Goal: Check status: Check status

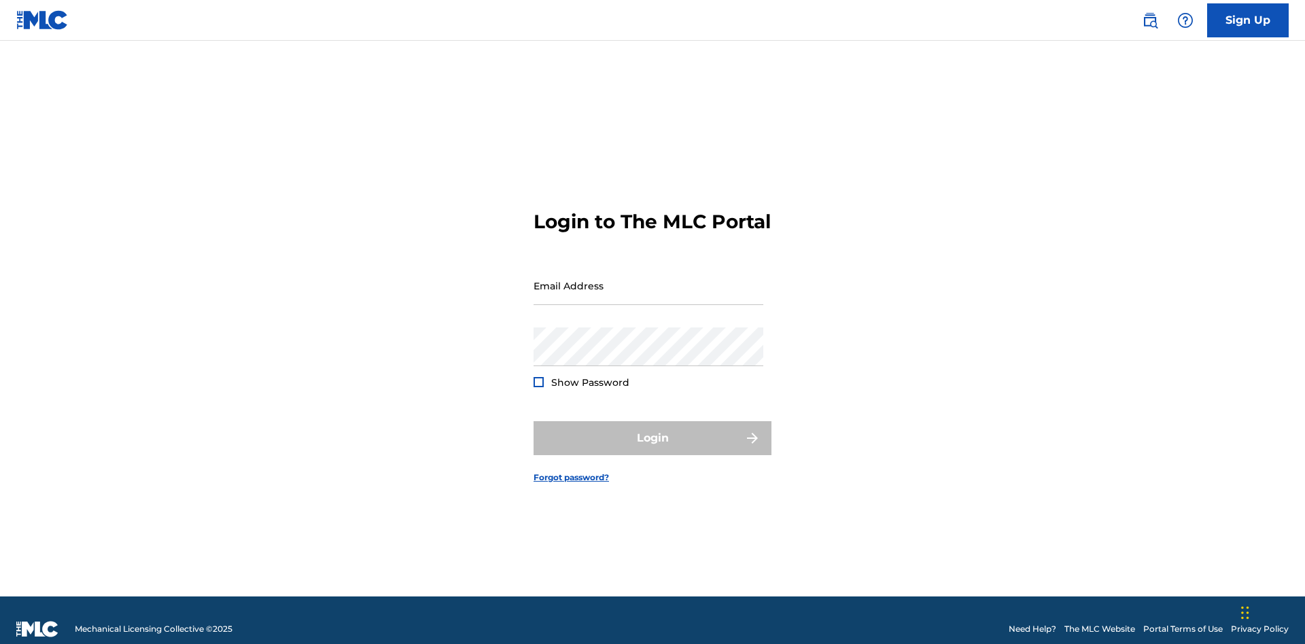
scroll to position [18, 0]
click at [648, 279] on input "Email Address" at bounding box center [649, 285] width 230 height 39
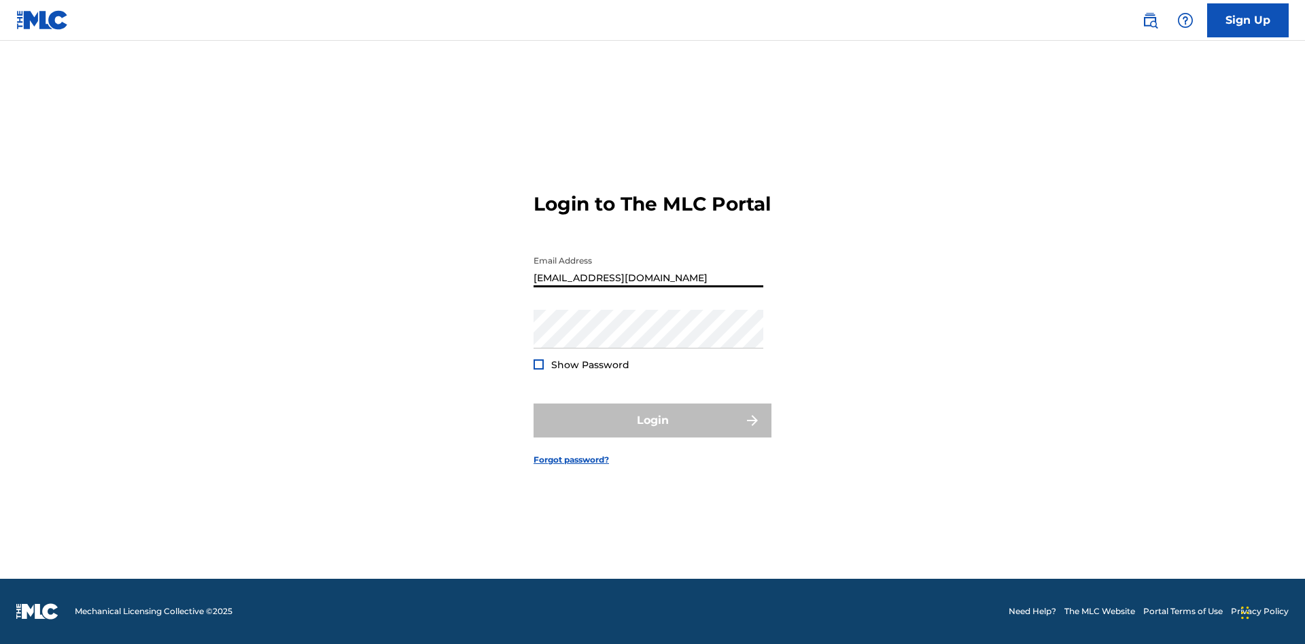
type input "Duke.McTesterson@gmail.com"
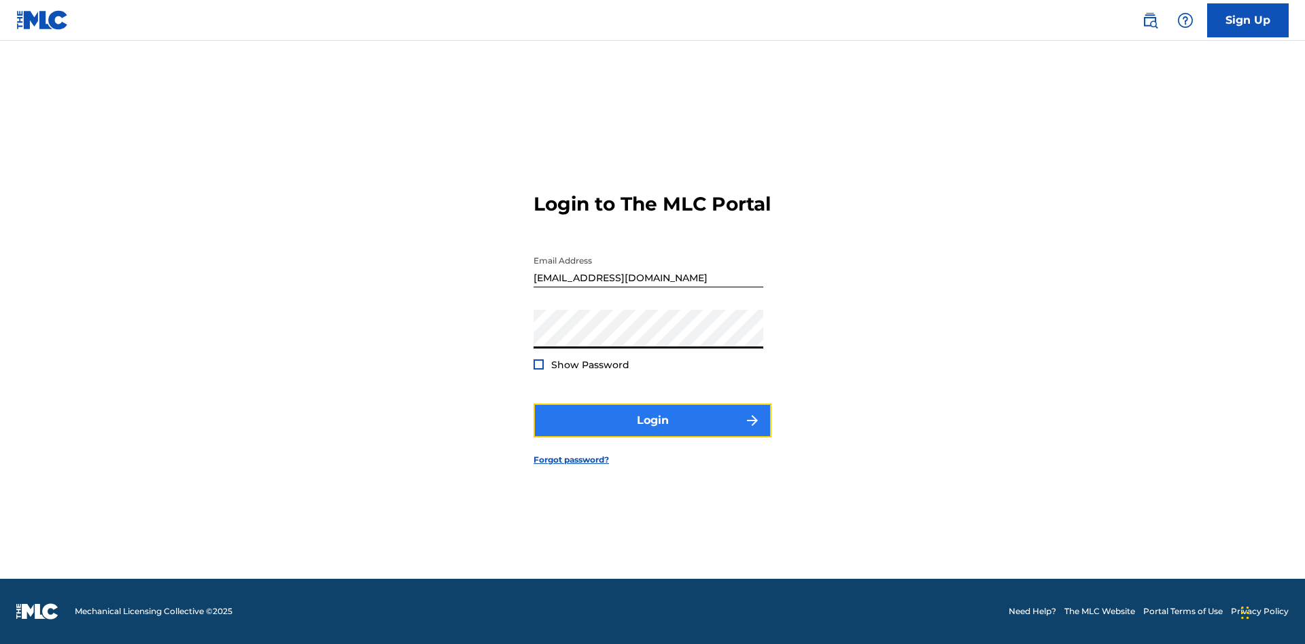
click at [652, 432] on button "Login" at bounding box center [653, 421] width 238 height 34
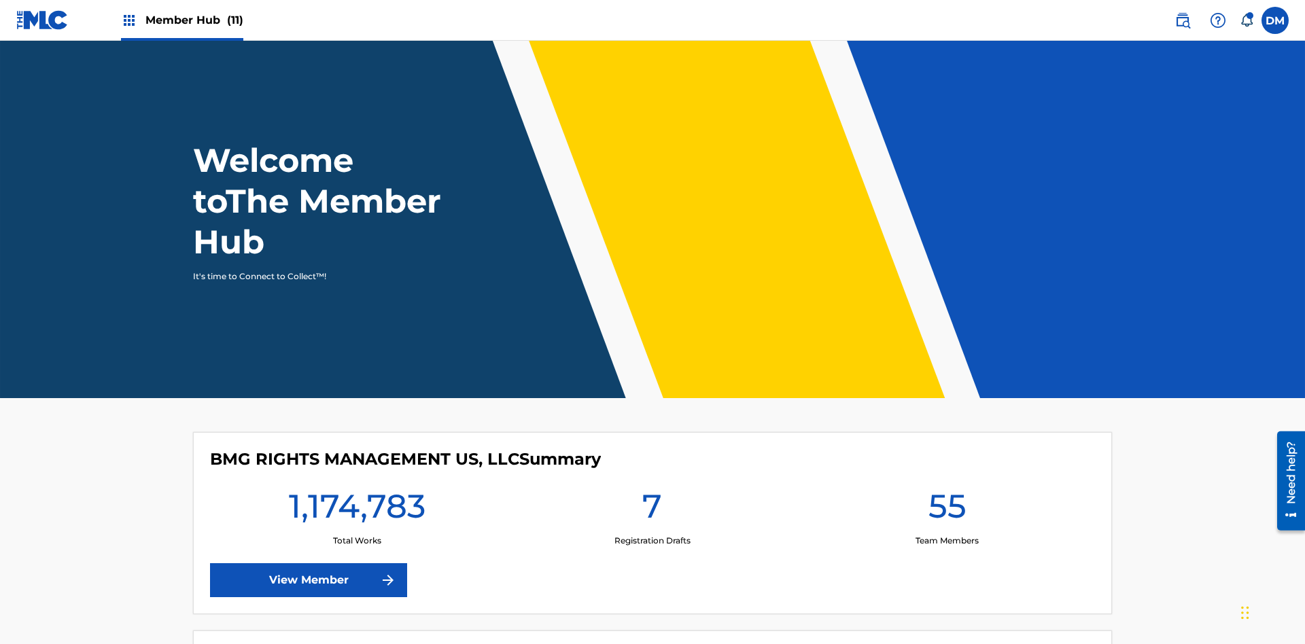
scroll to position [58, 0]
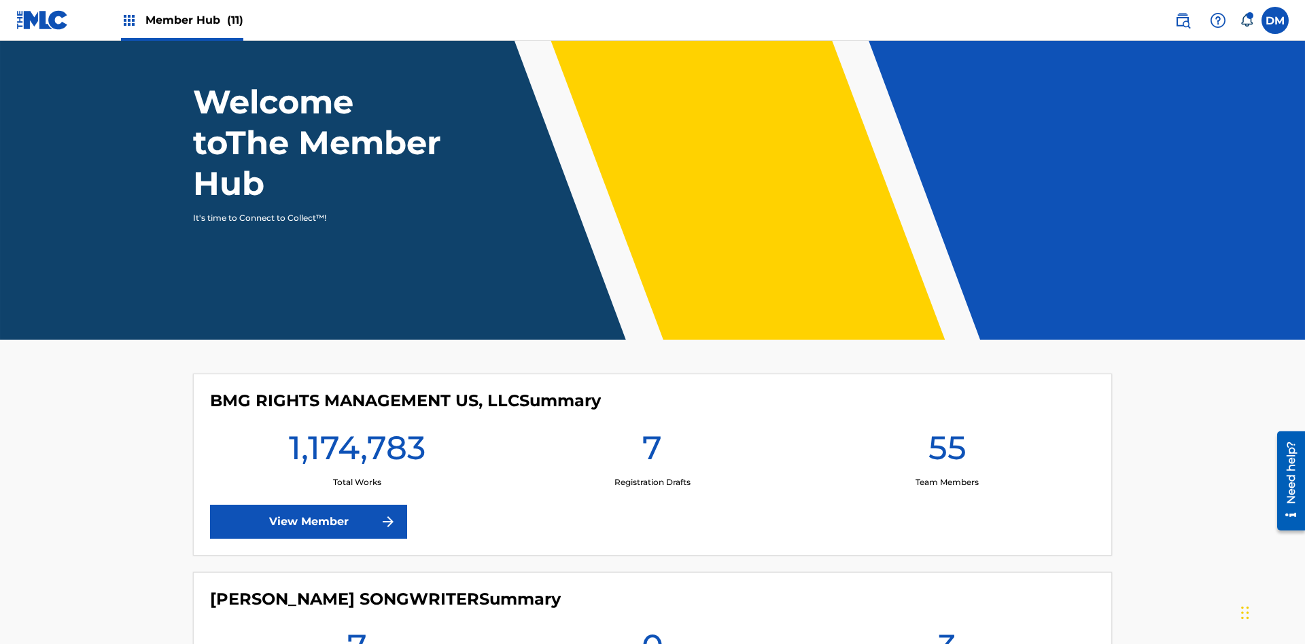
click at [181, 20] on span "Member Hub (11)" at bounding box center [194, 20] width 98 height 16
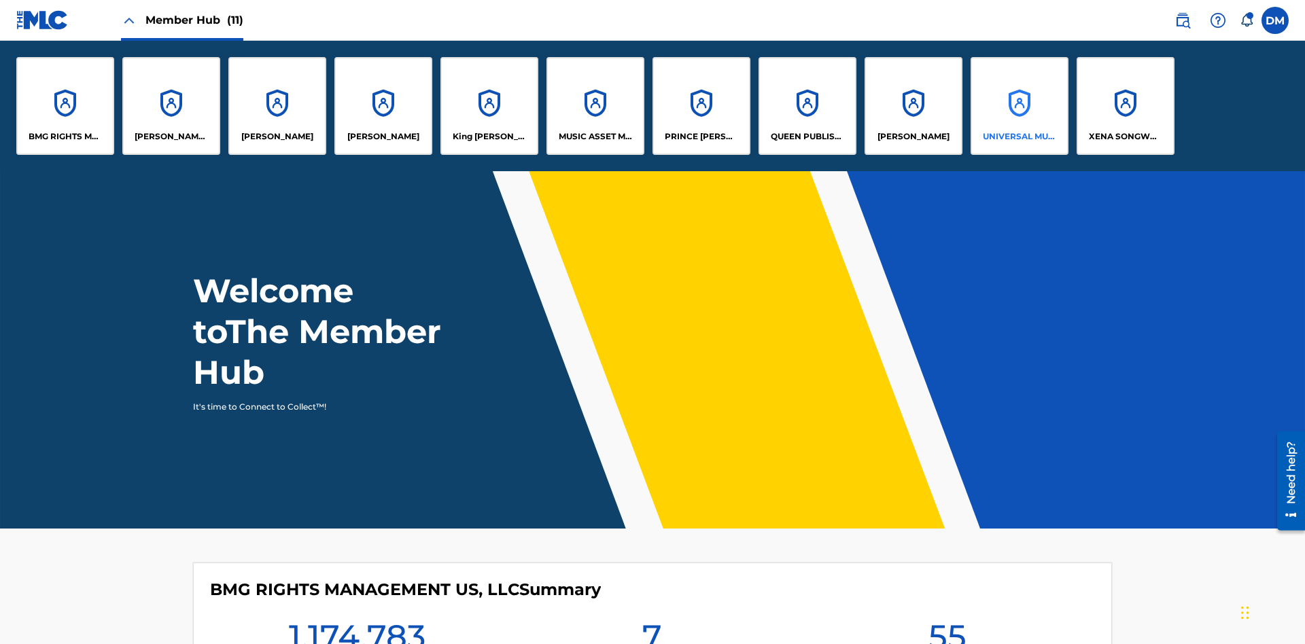
click at [1019, 137] on p "UNIVERSAL MUSIC PUB GROUP" at bounding box center [1020, 136] width 74 height 12
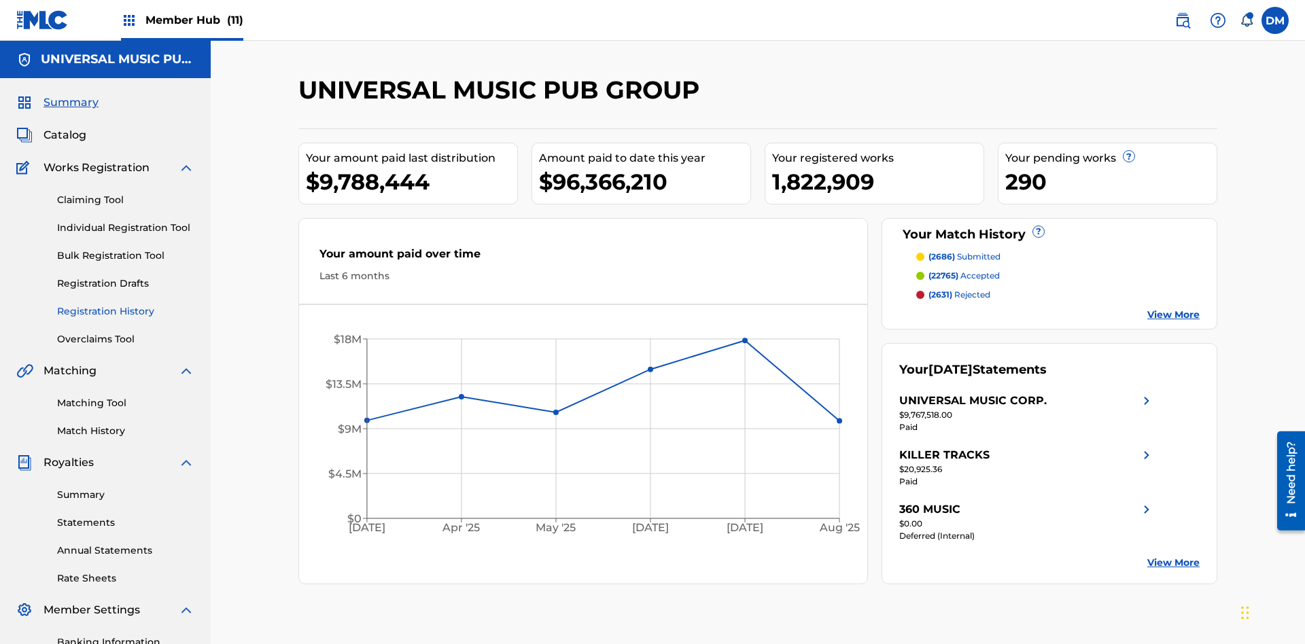
click at [126, 304] on link "Registration History" at bounding box center [125, 311] width 137 height 14
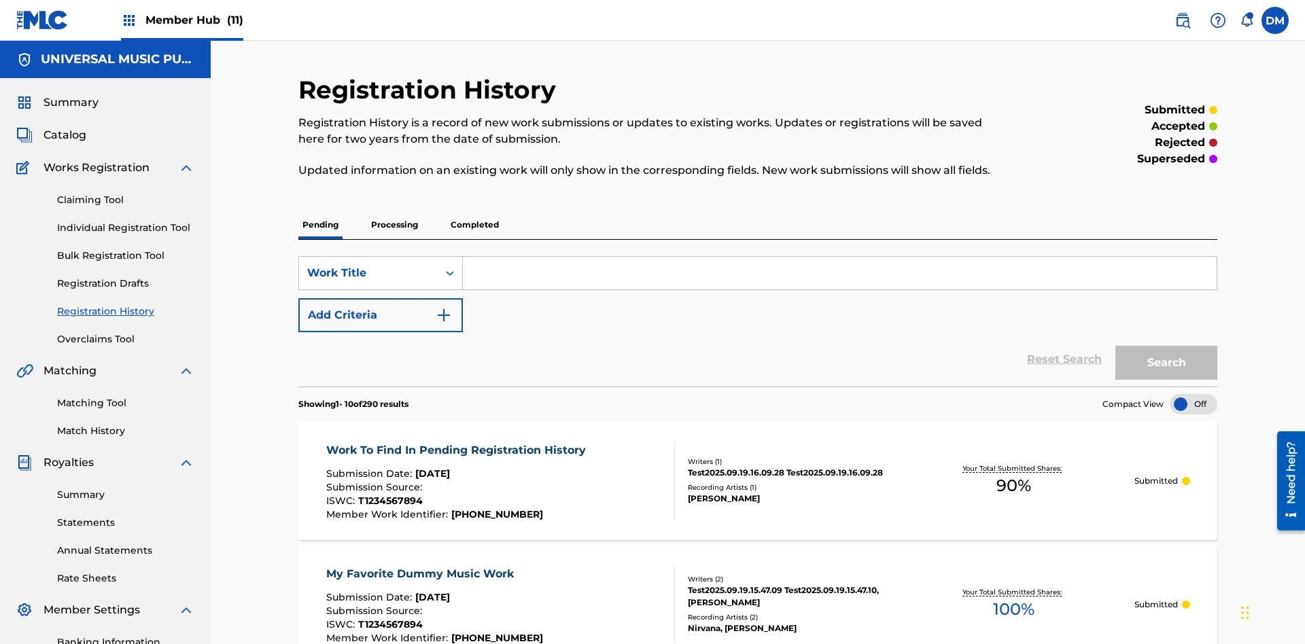
click at [394, 211] on p "Processing" at bounding box center [394, 225] width 55 height 29
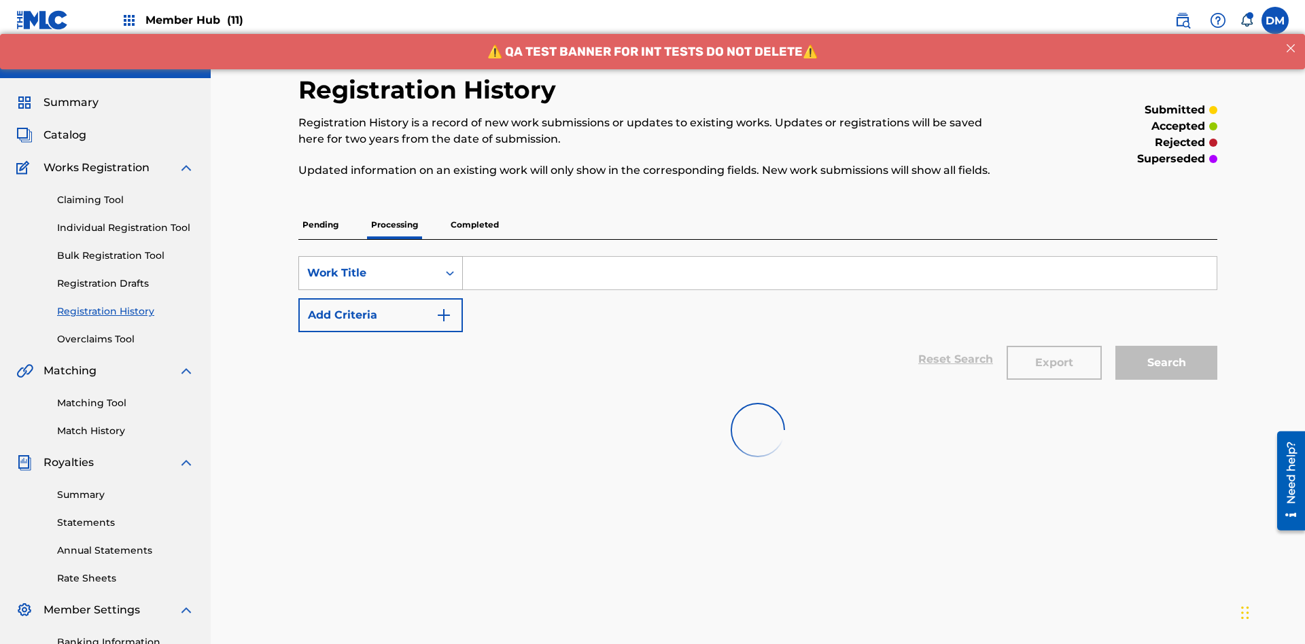
click at [368, 265] on div "Work Title" at bounding box center [368, 273] width 122 height 16
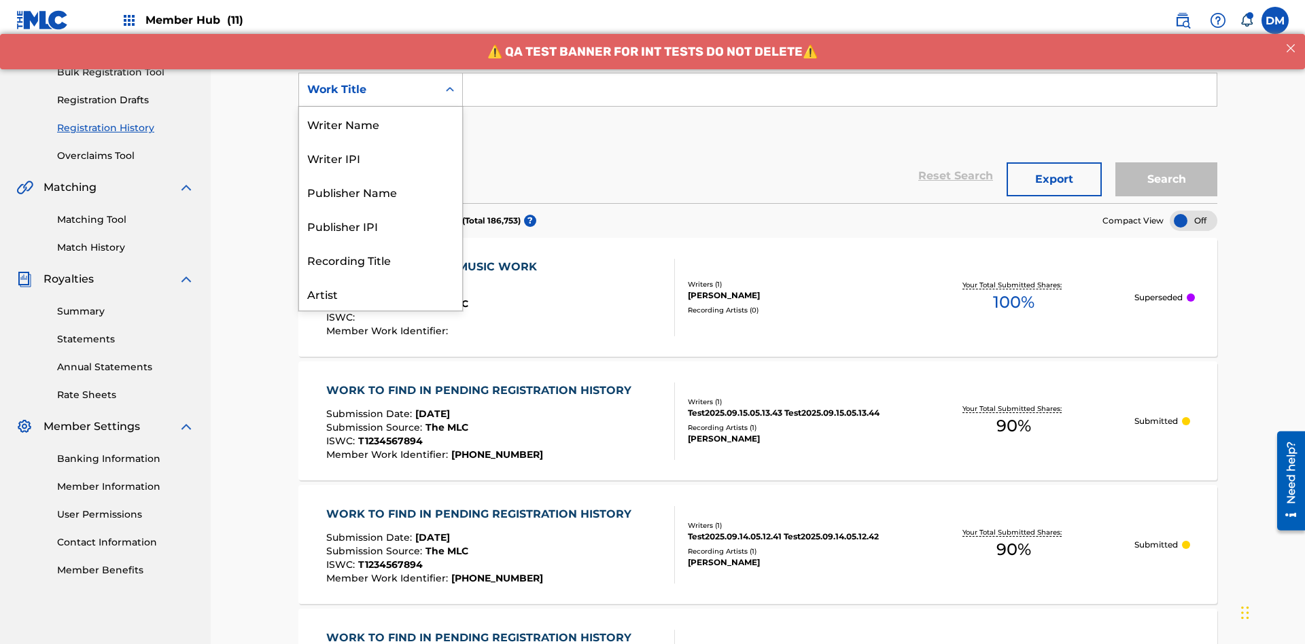
scroll to position [68, 0]
click at [381, 294] on div "Work Title" at bounding box center [380, 294] width 163 height 34
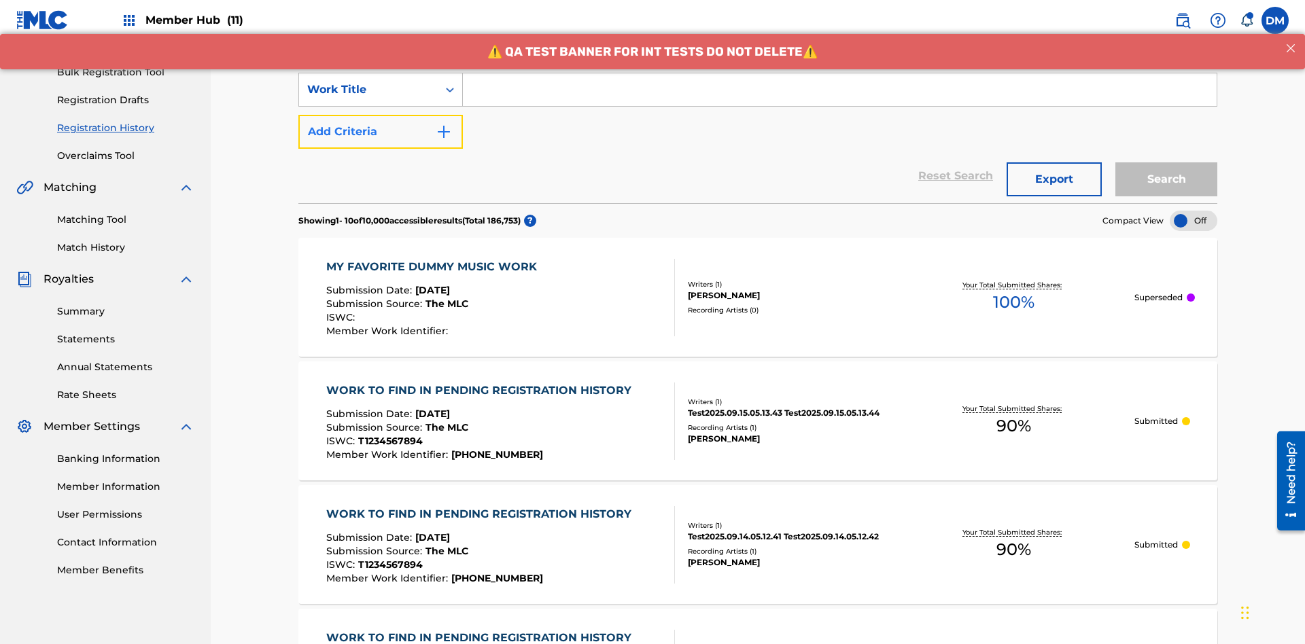
click at [381, 115] on button "Add Criteria" at bounding box center [380, 132] width 164 height 34
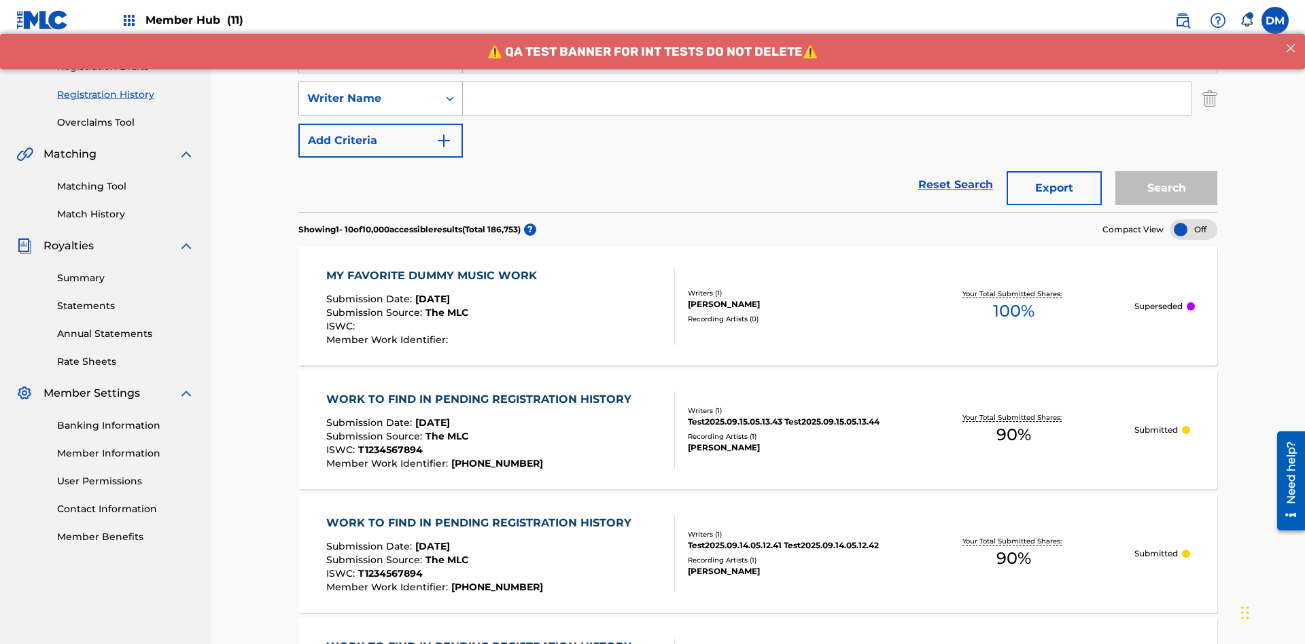
click at [368, 90] on div "Writer Name" at bounding box center [368, 98] width 122 height 16
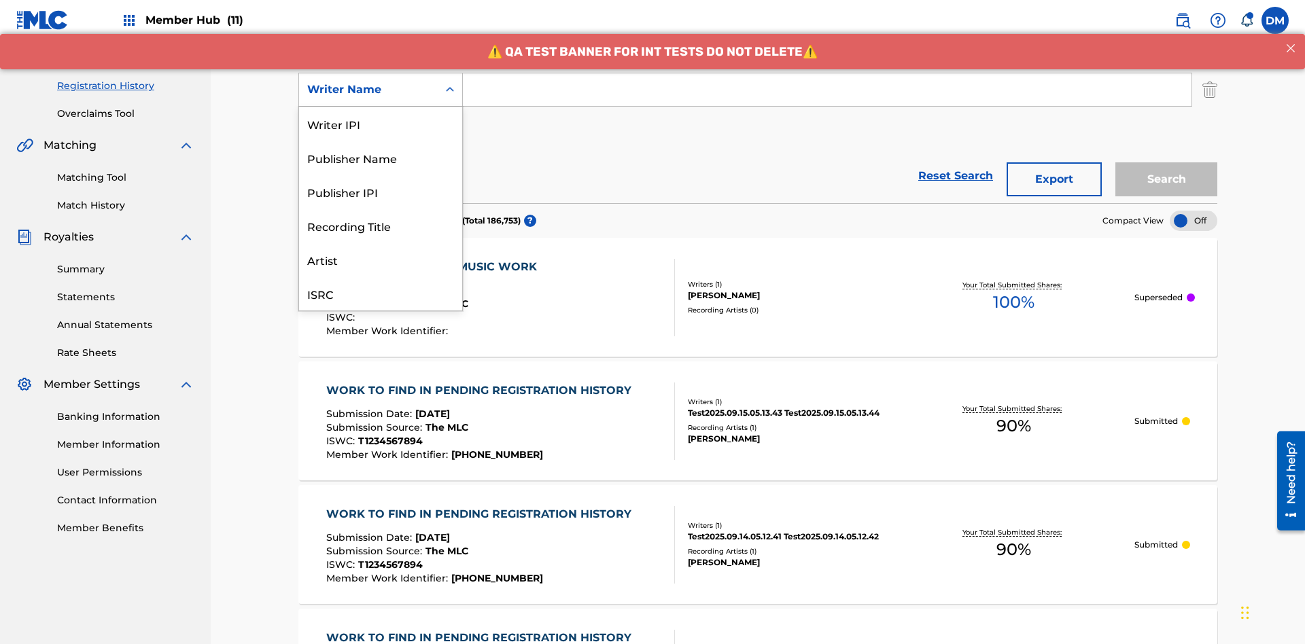
scroll to position [34, 0]
click at [381, 192] on div "Recording Title" at bounding box center [380, 192] width 163 height 34
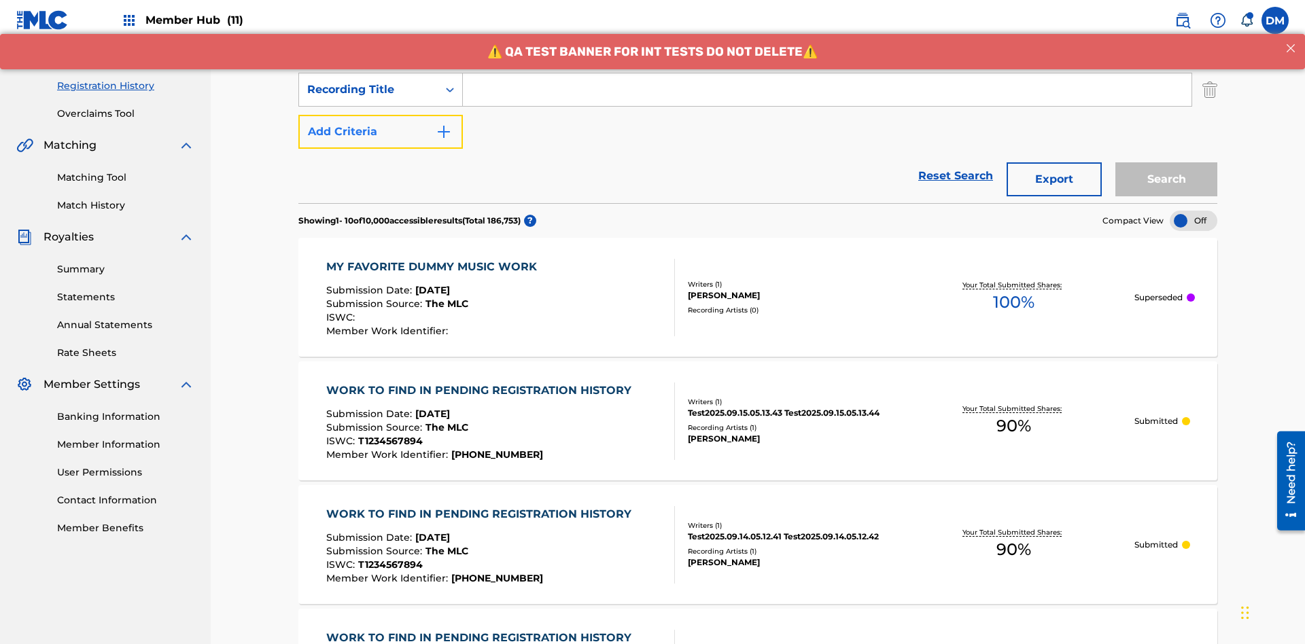
click at [381, 115] on button "Add Criteria" at bounding box center [380, 132] width 164 height 34
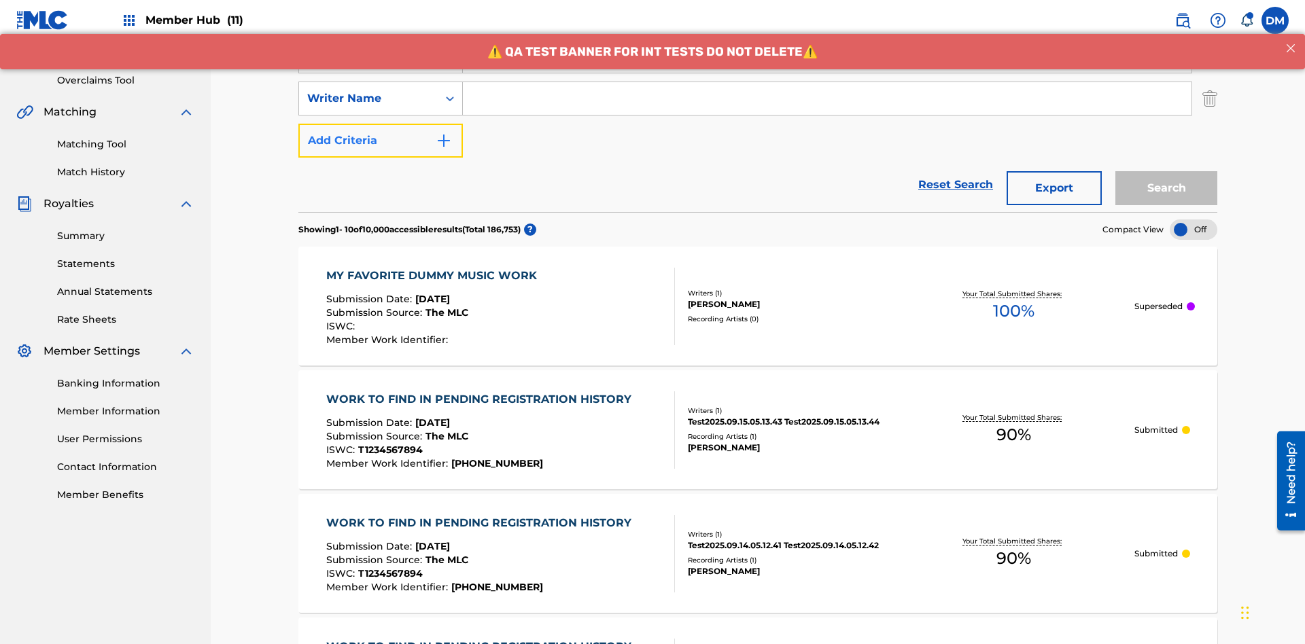
scroll to position [268, 0]
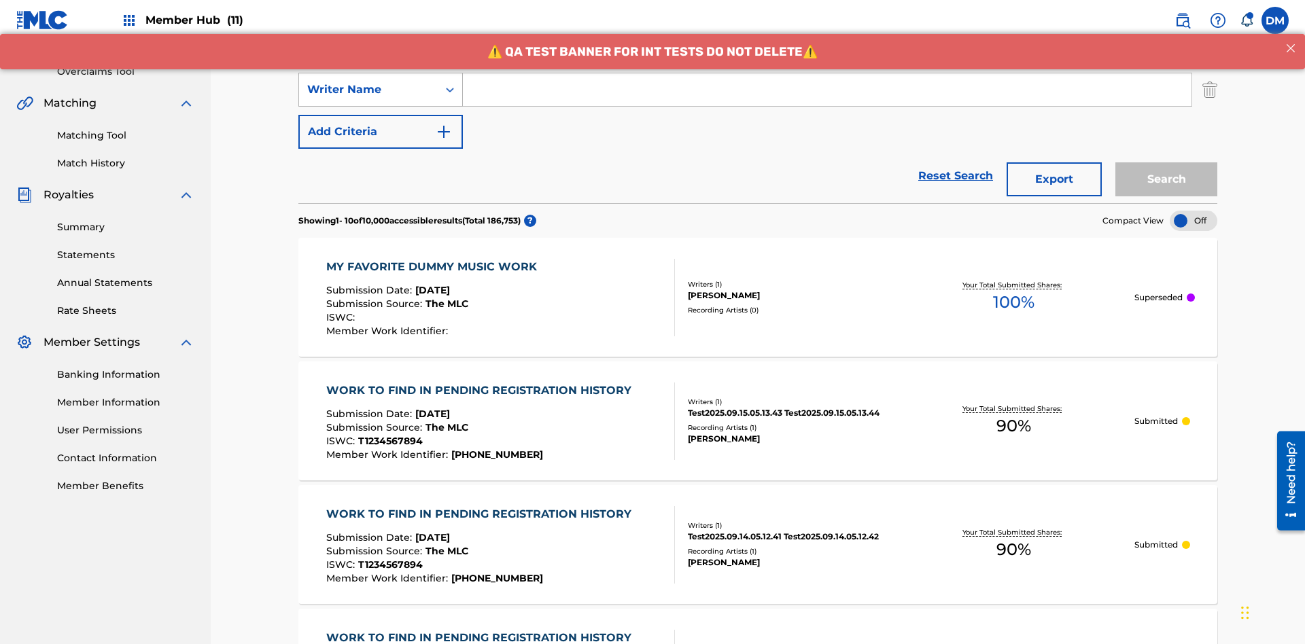
click at [368, 90] on div "Writer Name" at bounding box center [368, 90] width 122 height 16
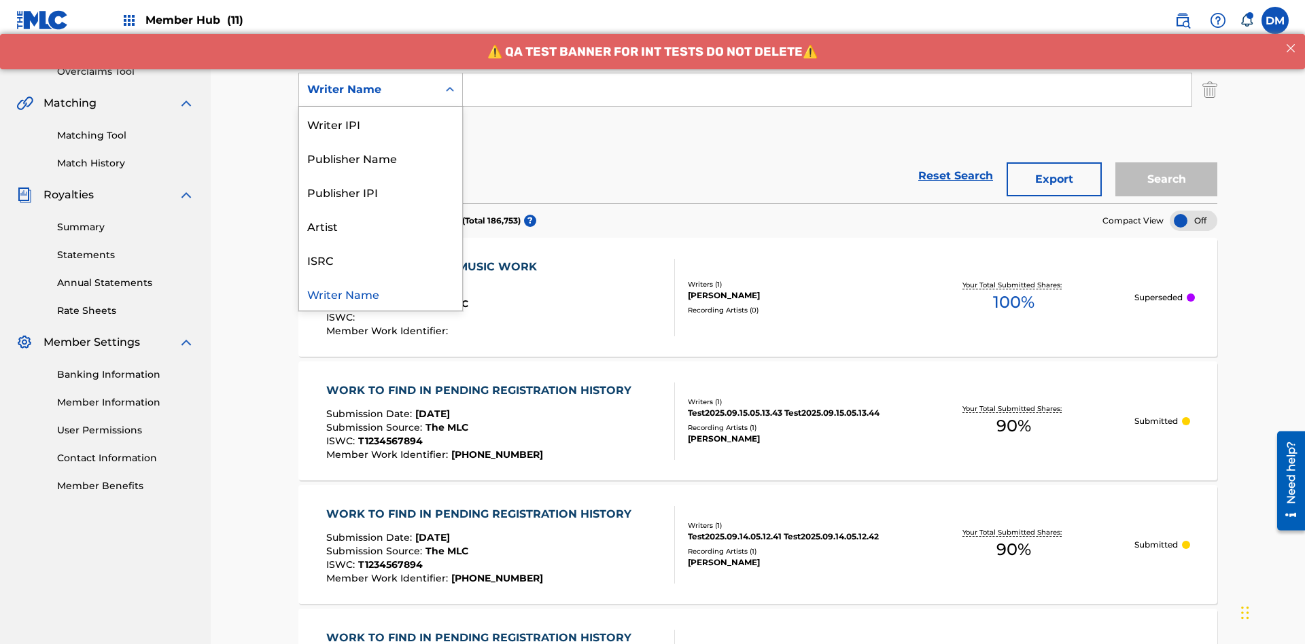
click at [381, 260] on div "ISRC" at bounding box center [380, 260] width 163 height 34
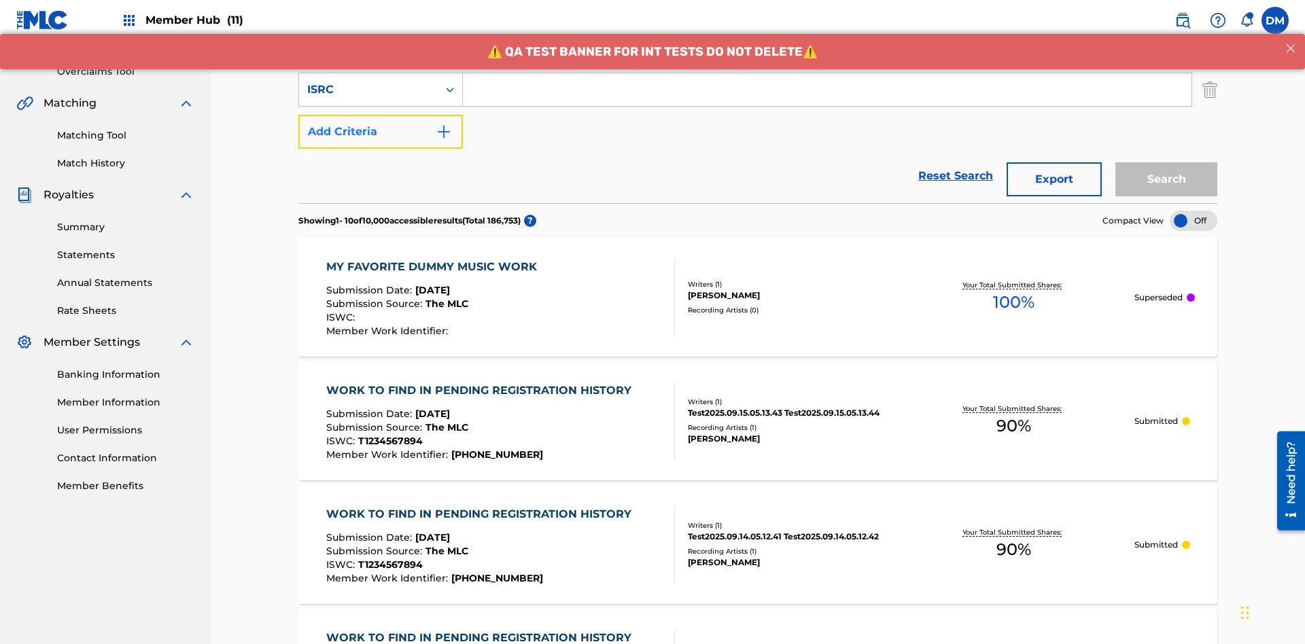
click at [381, 115] on button "Add Criteria" at bounding box center [380, 132] width 164 height 34
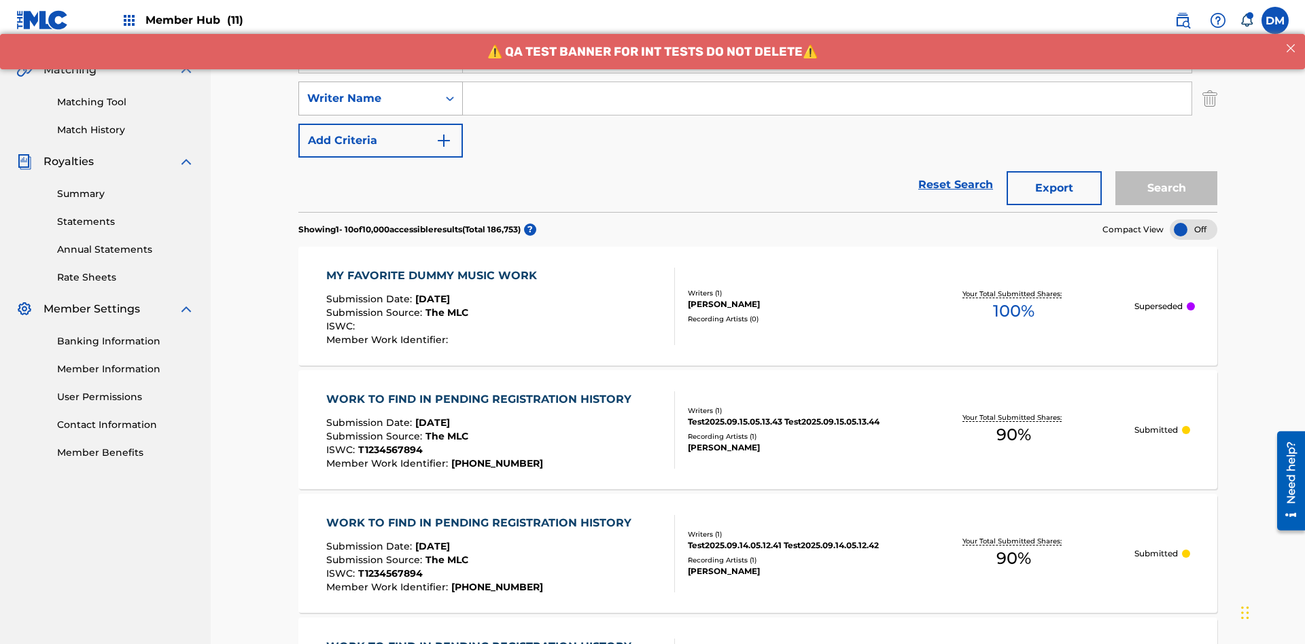
click at [368, 90] on div "Writer Name" at bounding box center [368, 98] width 122 height 16
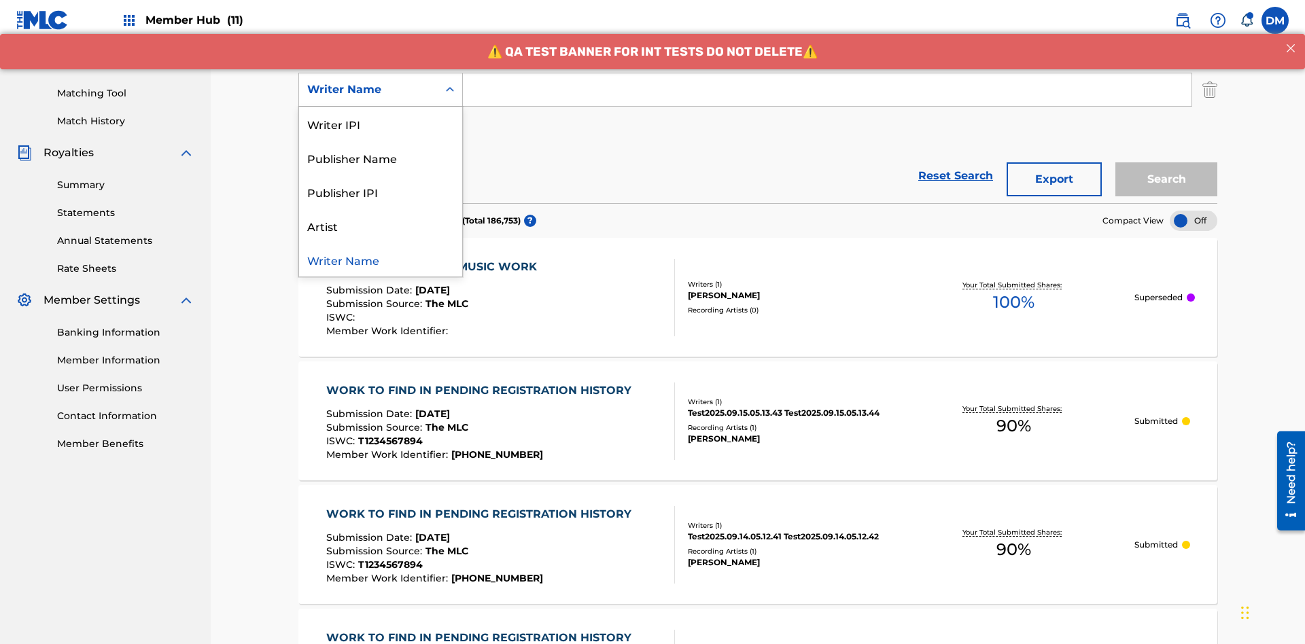
click at [381, 192] on div "Publisher IPI" at bounding box center [380, 192] width 163 height 34
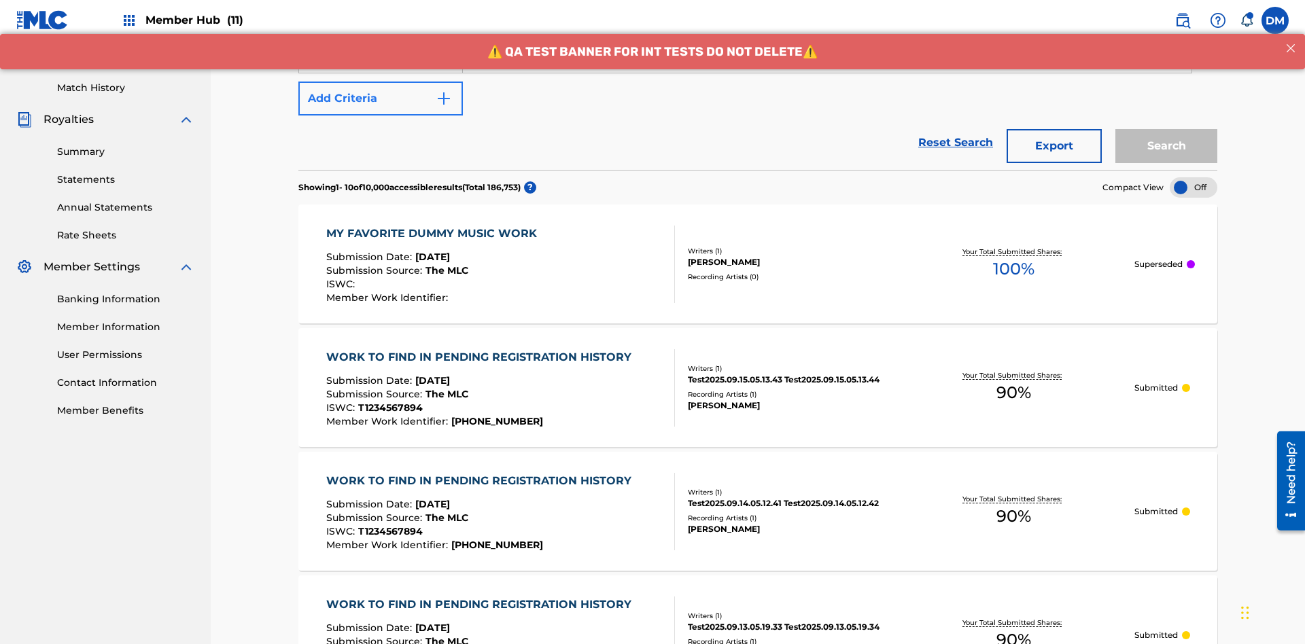
click at [381, 99] on button "Add Criteria" at bounding box center [380, 99] width 164 height 34
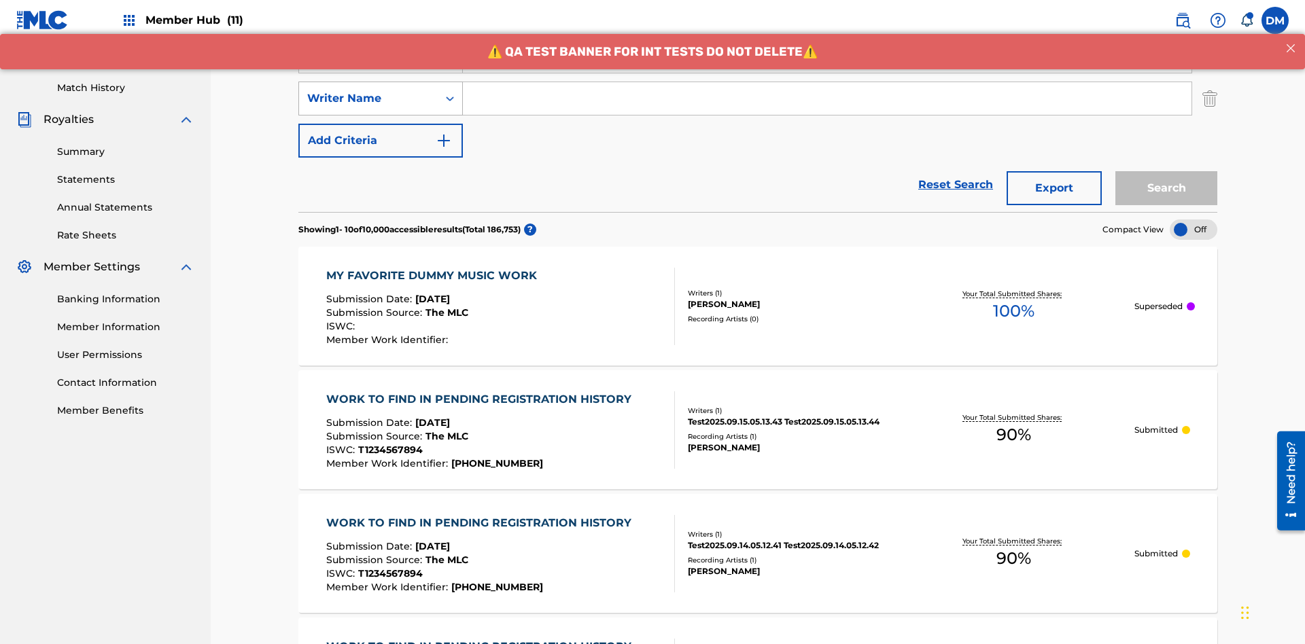
click at [368, 90] on div "Writer Name" at bounding box center [368, 98] width 122 height 16
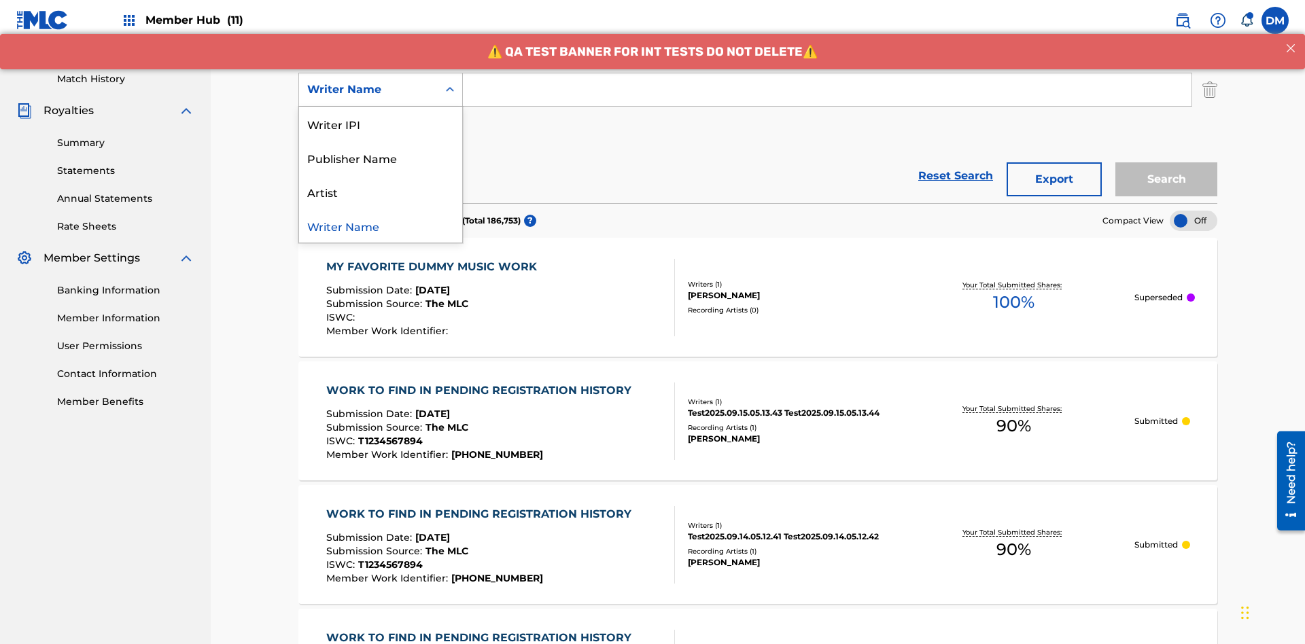
click at [381, 192] on div "Artist" at bounding box center [380, 192] width 163 height 34
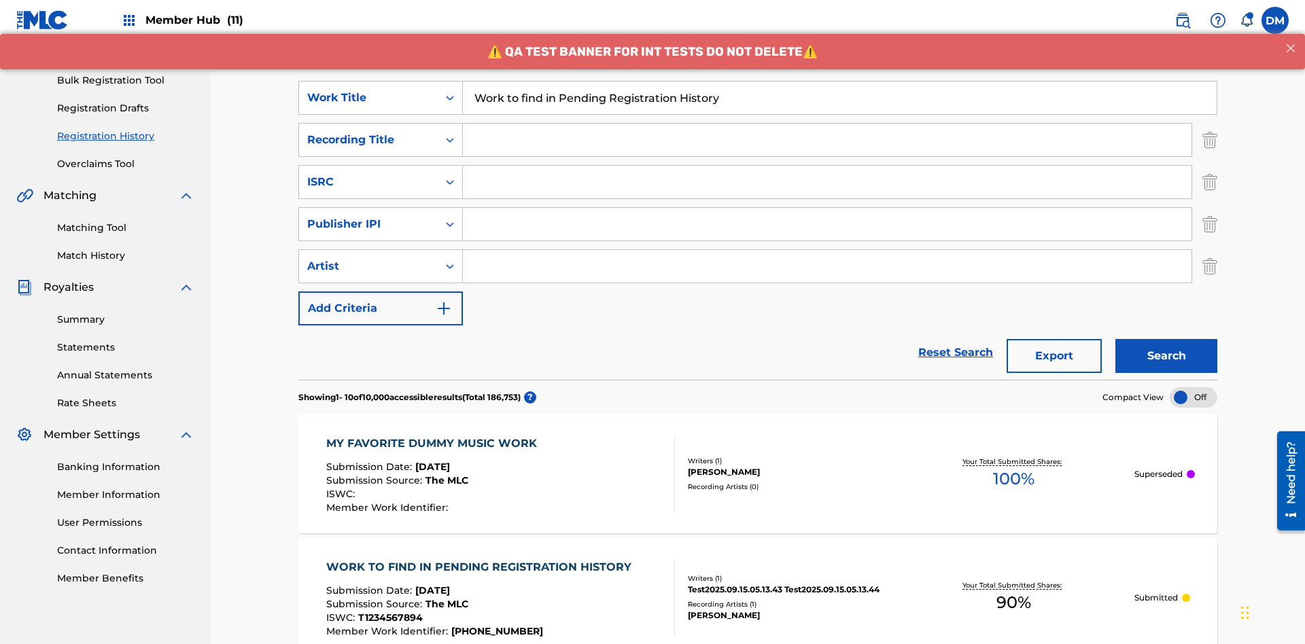
type input "Work to find in Pending Registration History"
click at [827, 124] on input "Search Form" at bounding box center [827, 140] width 729 height 33
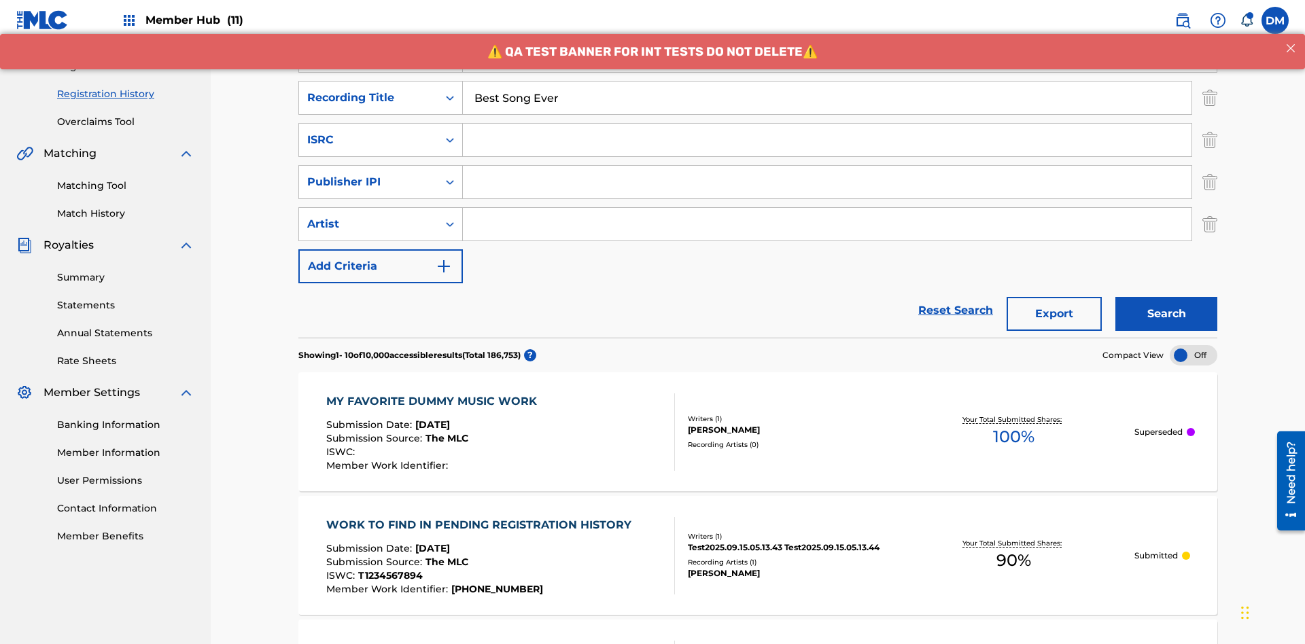
type input "Best Song Ever"
click at [827, 124] on input "Search Form" at bounding box center [827, 140] width 729 height 33
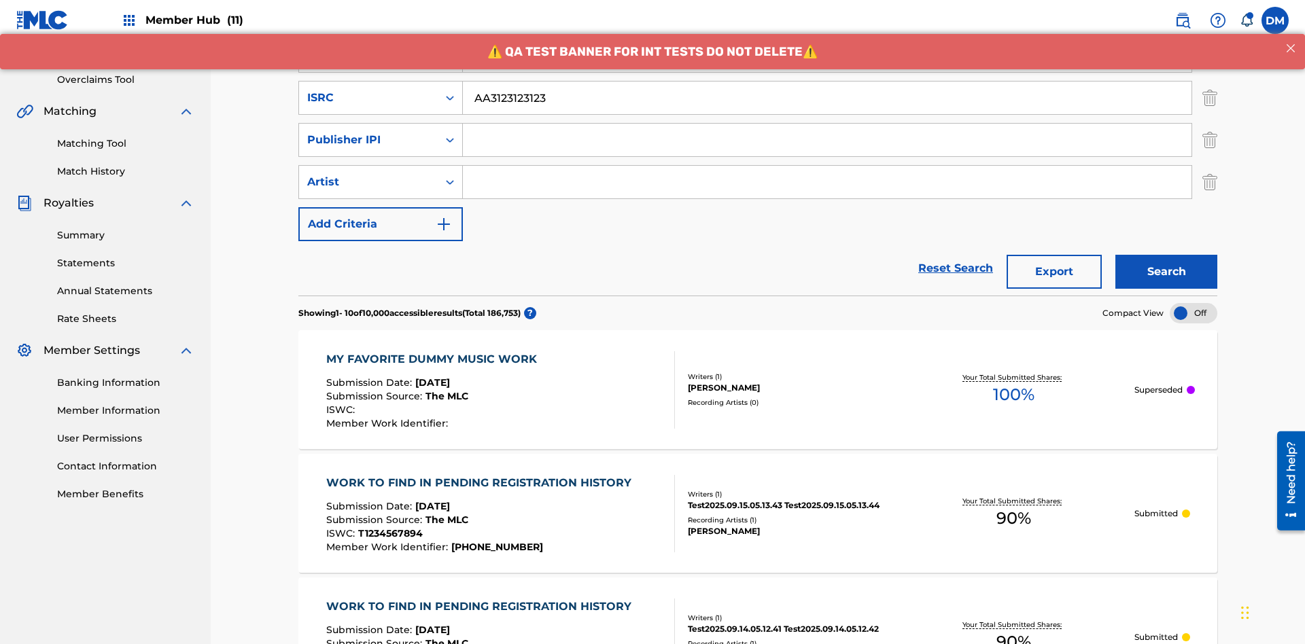
type input "AA3123123123"
click at [827, 124] on input "Search Form" at bounding box center [827, 140] width 729 height 33
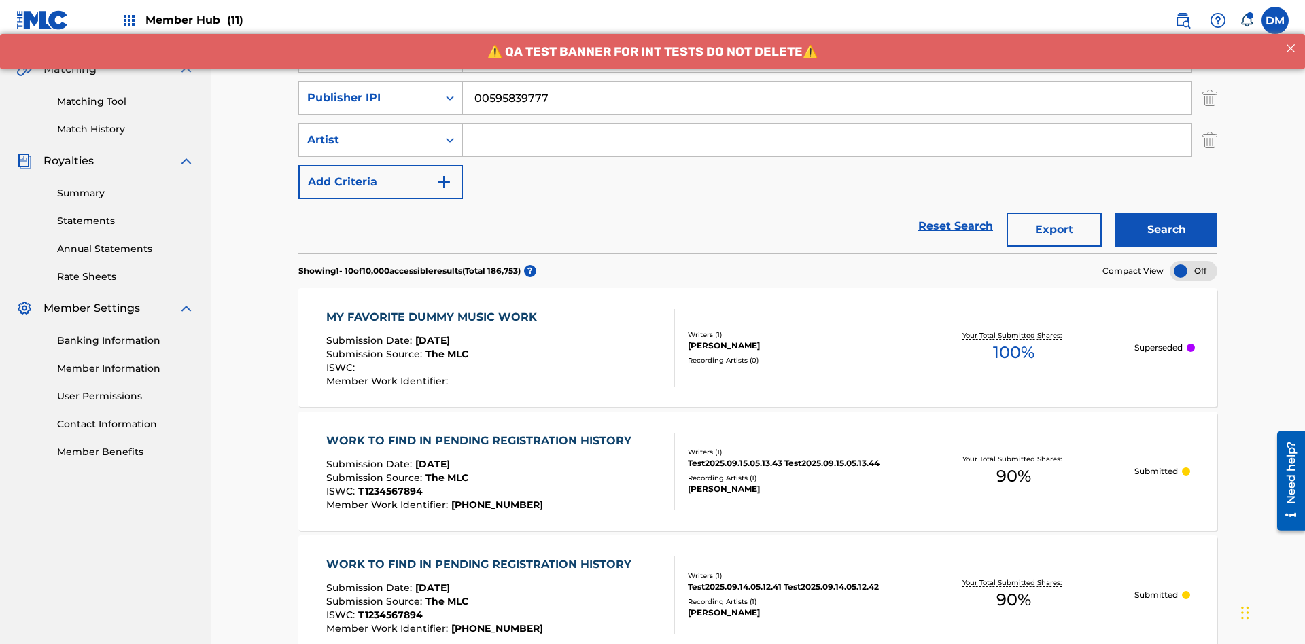
type input "00595839777"
click at [827, 124] on input "Search Form" at bounding box center [827, 140] width 729 height 33
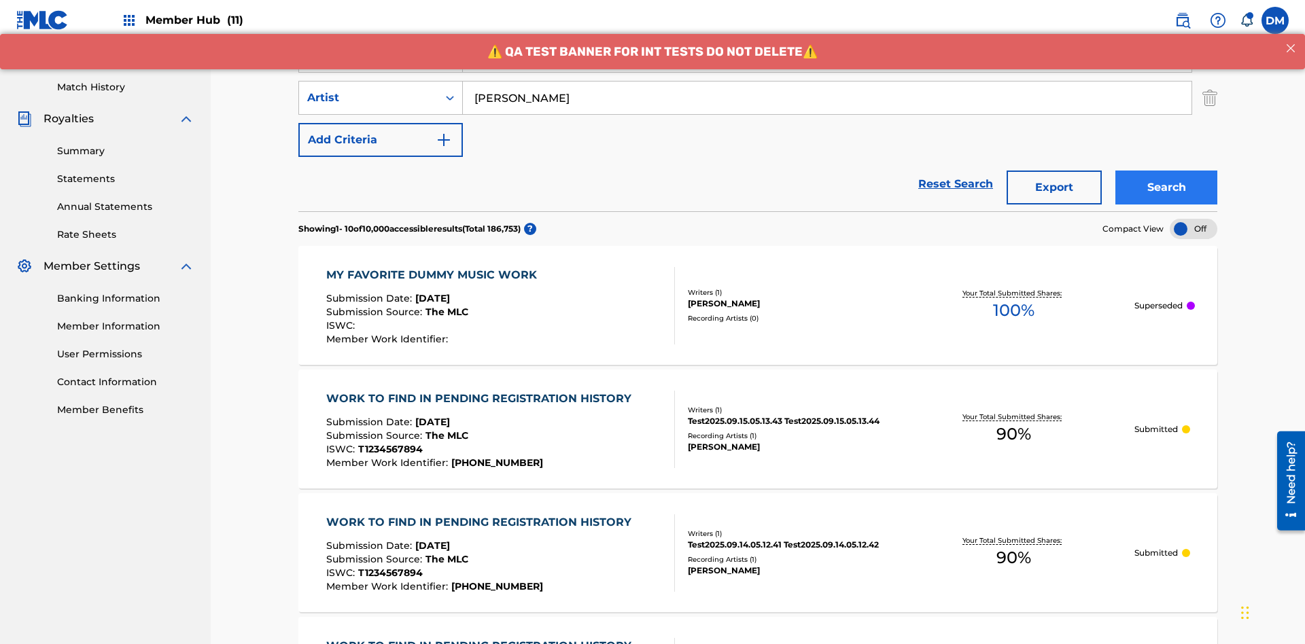
type input "Joe Lewis"
click at [1166, 171] on button "Search" at bounding box center [1166, 188] width 102 height 34
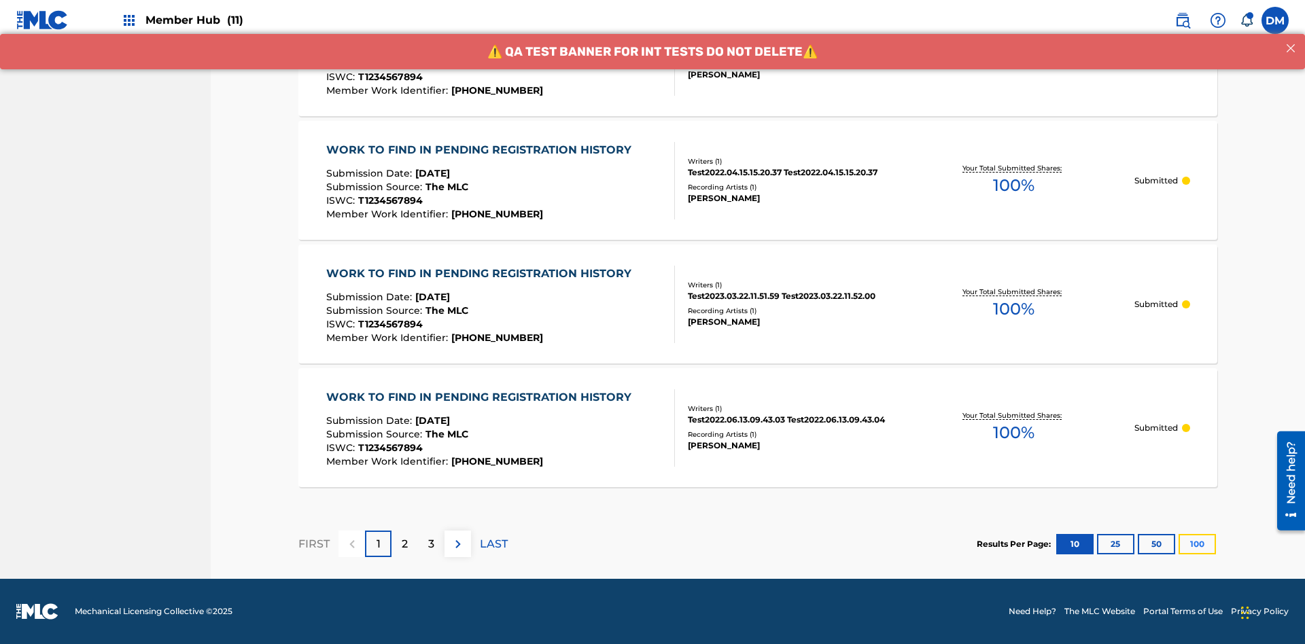
click at [1179, 544] on button "100" at bounding box center [1197, 544] width 37 height 20
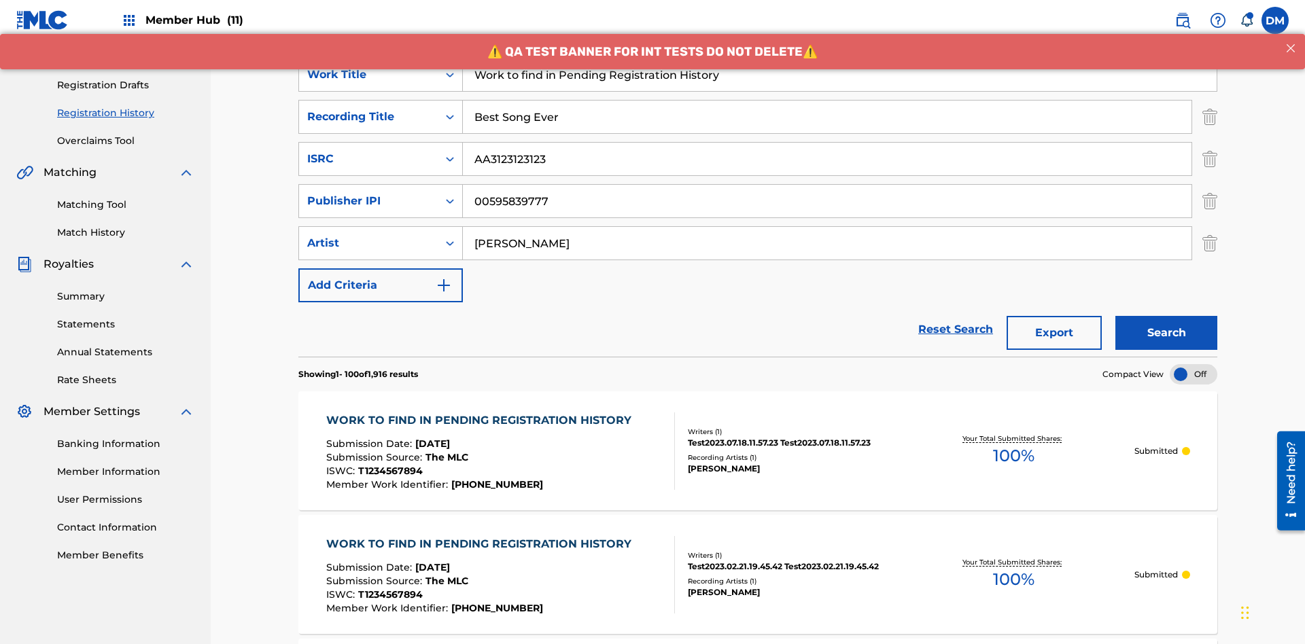
scroll to position [481, 0]
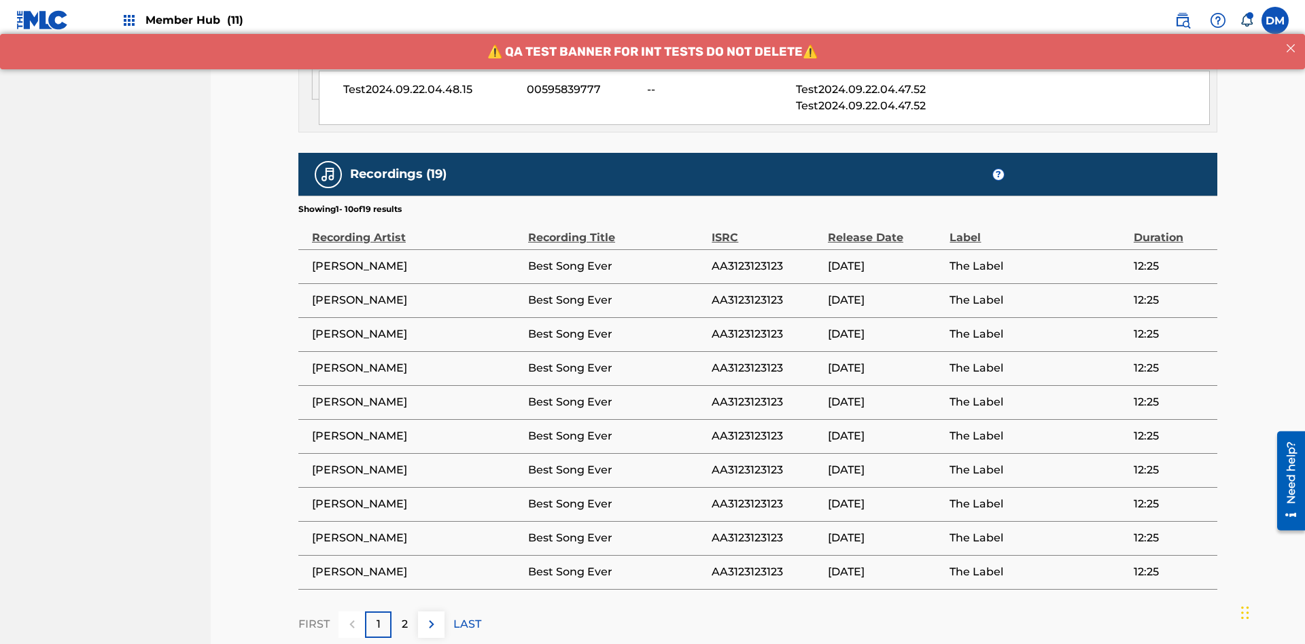
scroll to position [742, 0]
